Goal: Check status: Check status

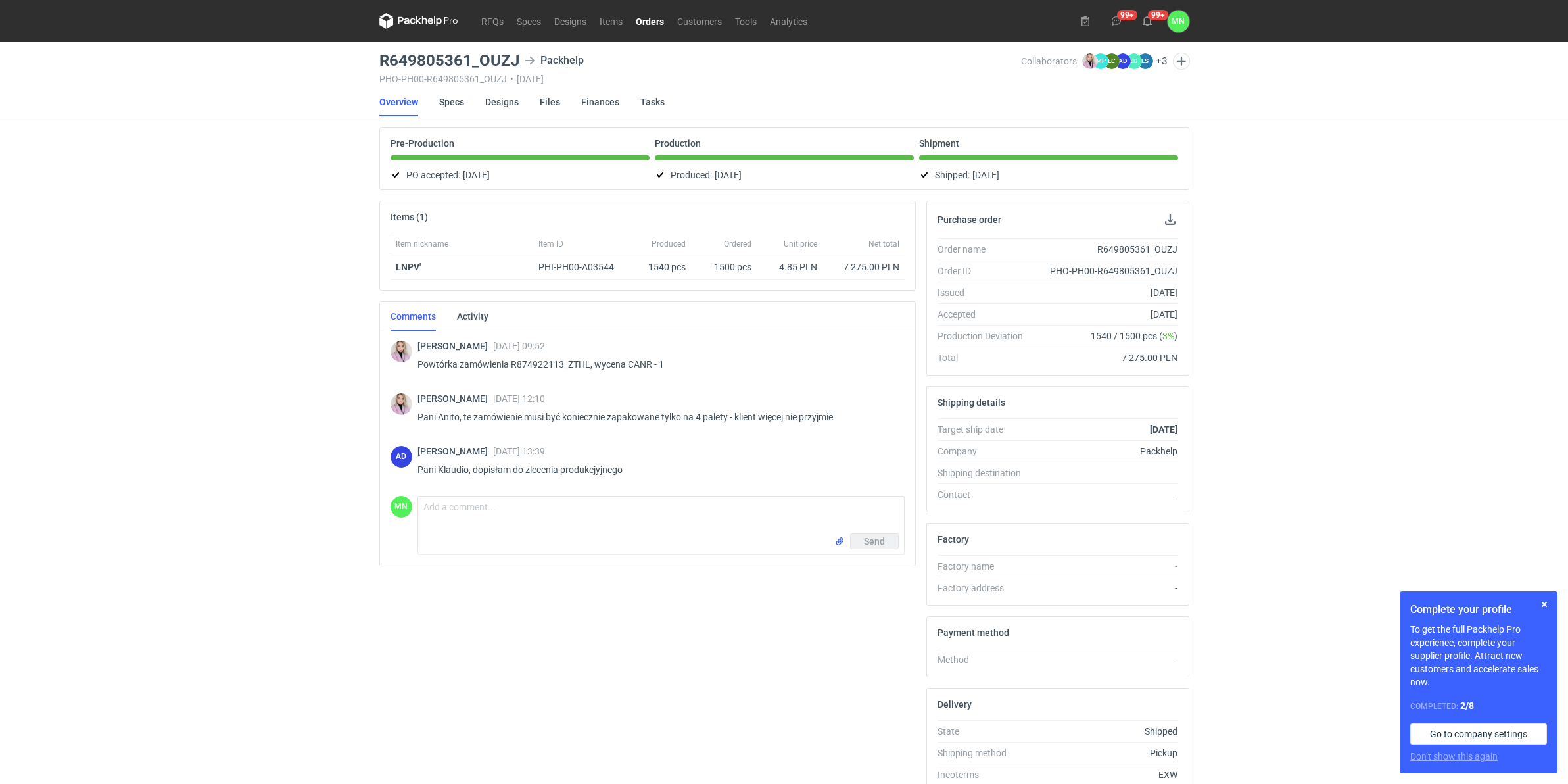
click at [645, 21] on link "Orders" at bounding box center [650, 22] width 41 height 16
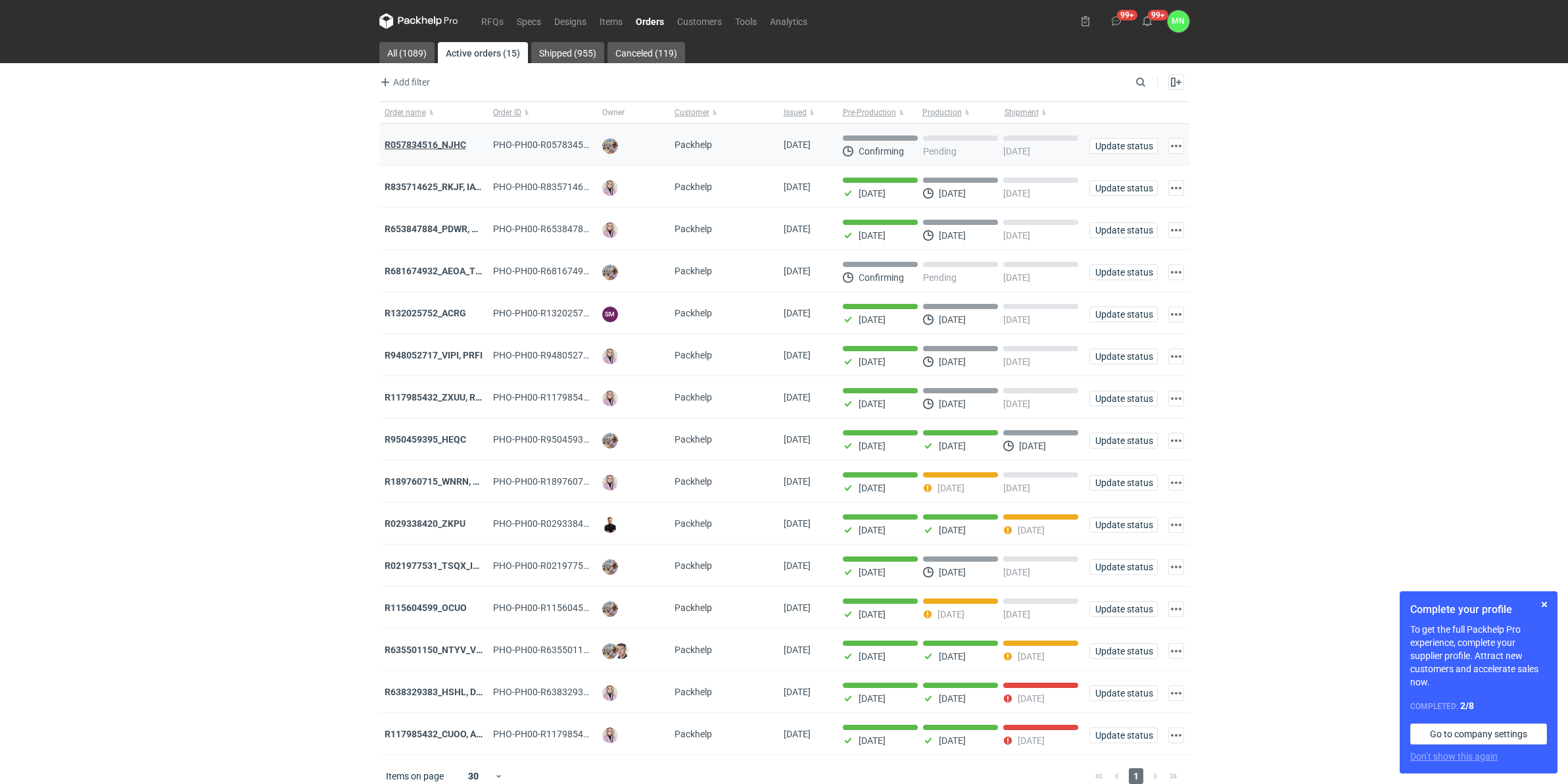
click at [452, 148] on strong "R057834516_NJHC" at bounding box center [426, 145] width 82 height 11
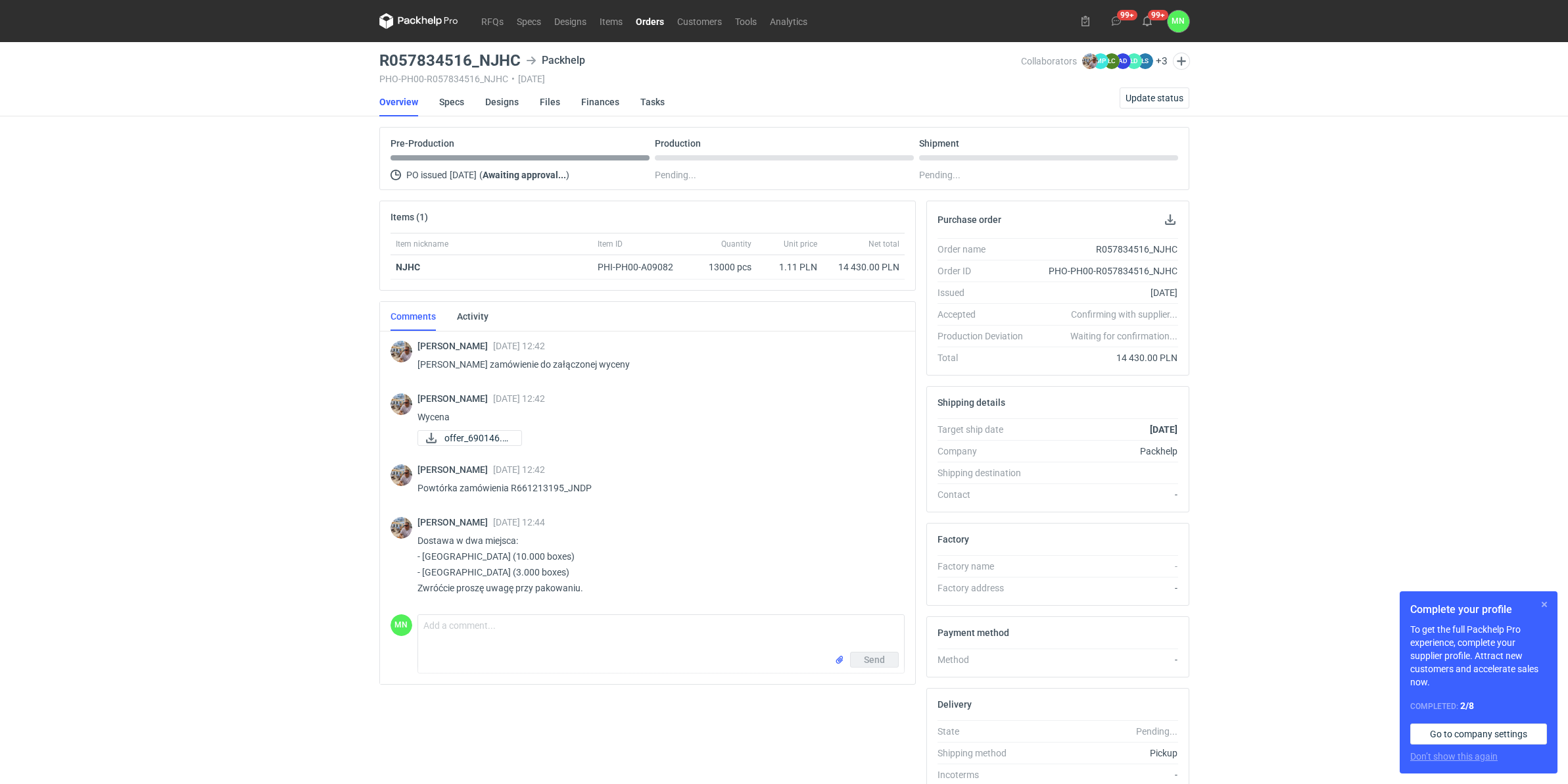
click at [1543, 604] on button "button" at bounding box center [1545, 605] width 16 height 16
